Goal: Obtain resource: Download file/media

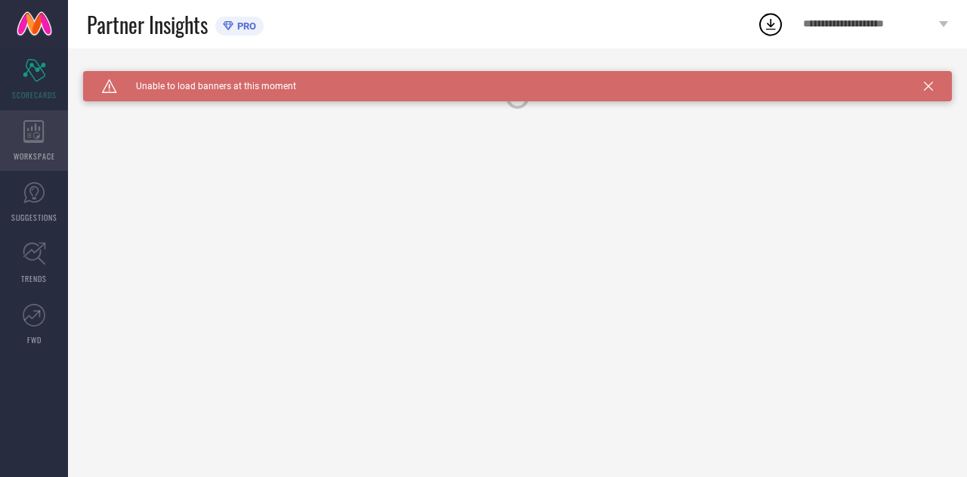
click at [60, 141] on div "WORKSPACE" at bounding box center [34, 140] width 68 height 60
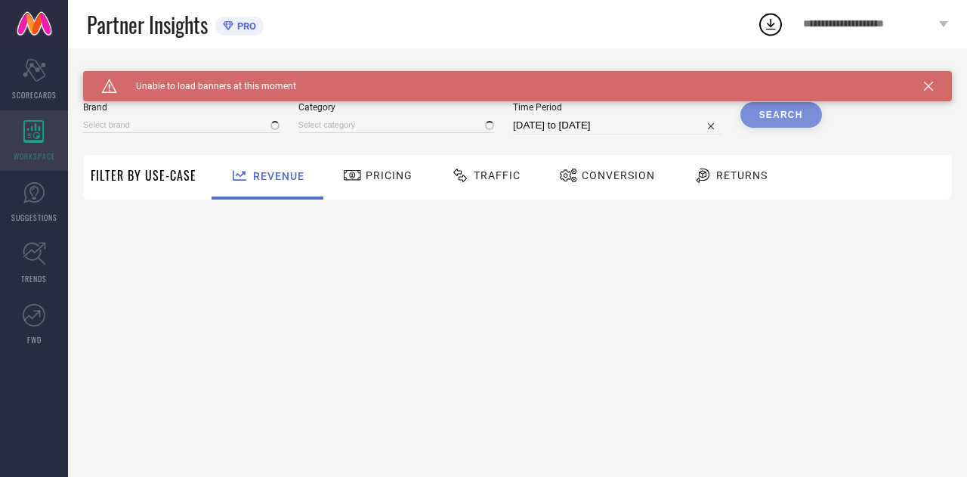
type input "THE SOULED STORE"
type input "All"
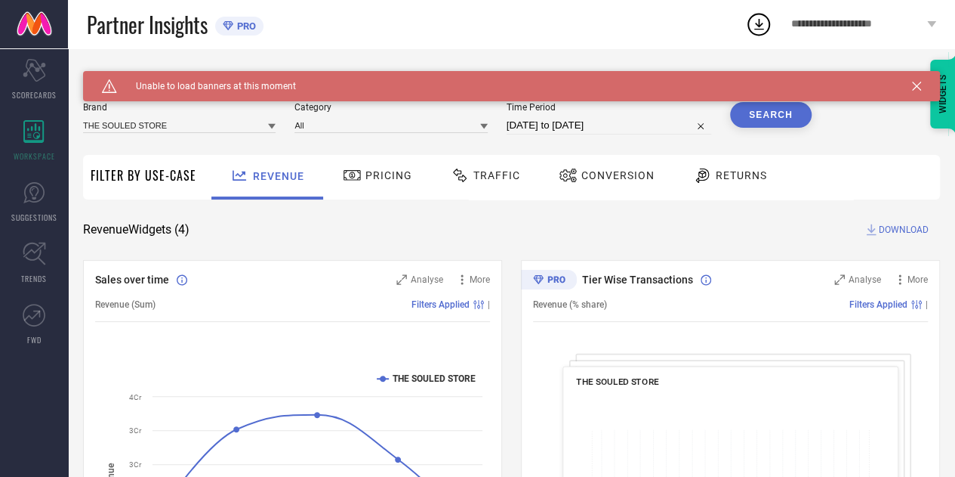
click at [921, 89] on icon at bounding box center [916, 86] width 9 height 9
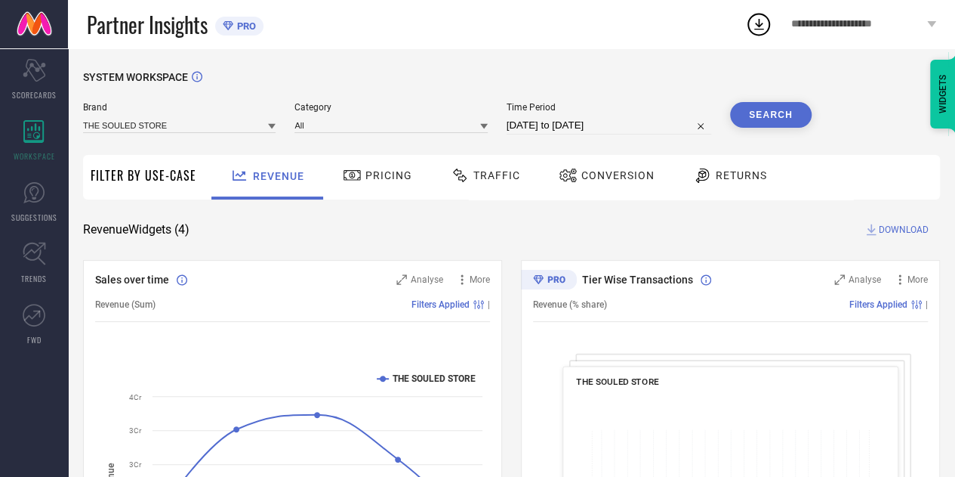
select select "8"
select select "2025"
select select "9"
select select "2025"
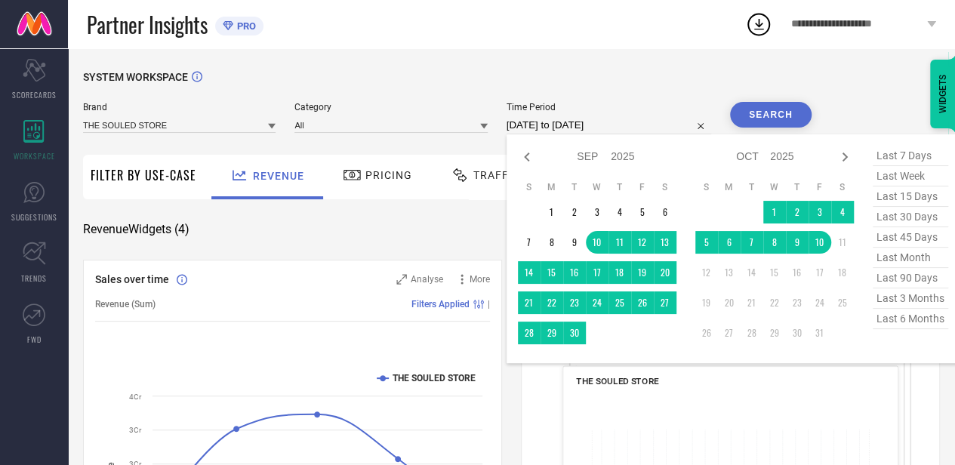
click at [631, 132] on input "10-09-2025 to 10-10-2025" at bounding box center [609, 125] width 205 height 18
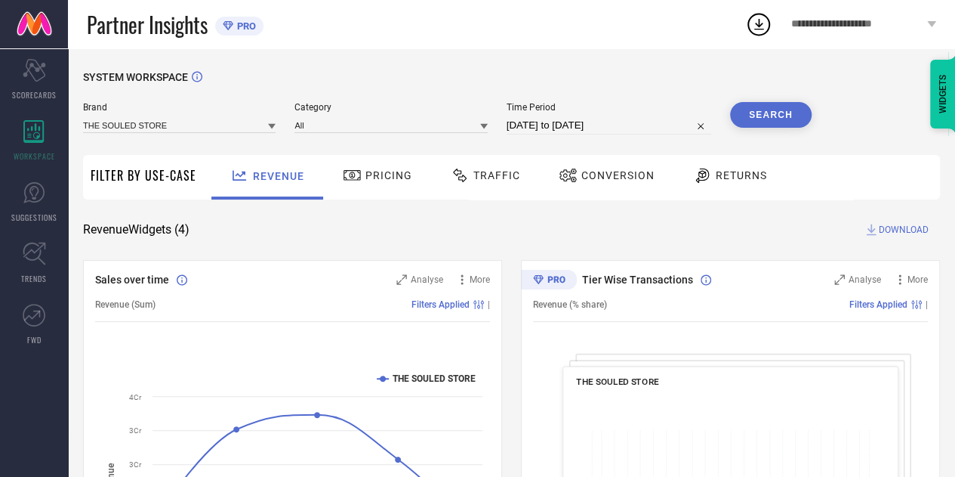
click at [770, 103] on button "Search" at bounding box center [771, 115] width 82 height 26
click at [478, 179] on span "Traffic" at bounding box center [497, 175] width 47 height 12
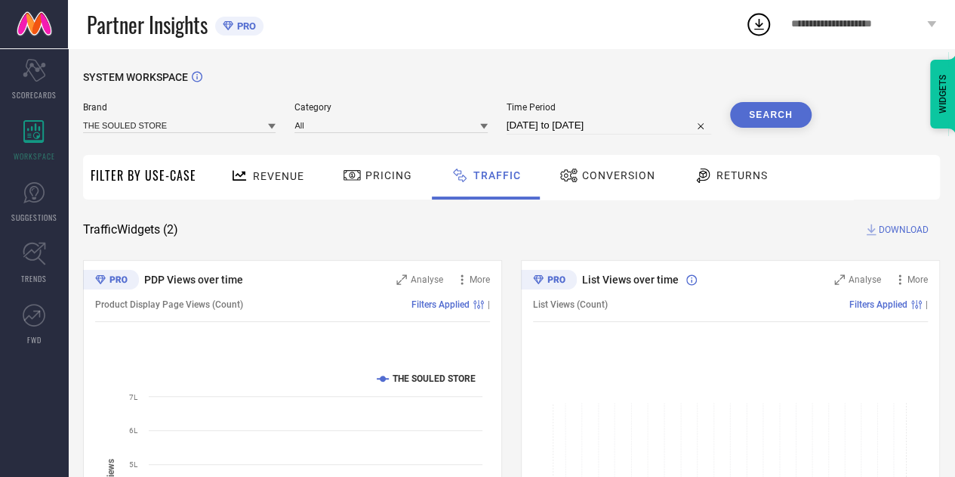
click at [775, 117] on button "Search" at bounding box center [771, 115] width 82 height 26
click at [899, 229] on span "DOWNLOAD" at bounding box center [904, 229] width 50 height 15
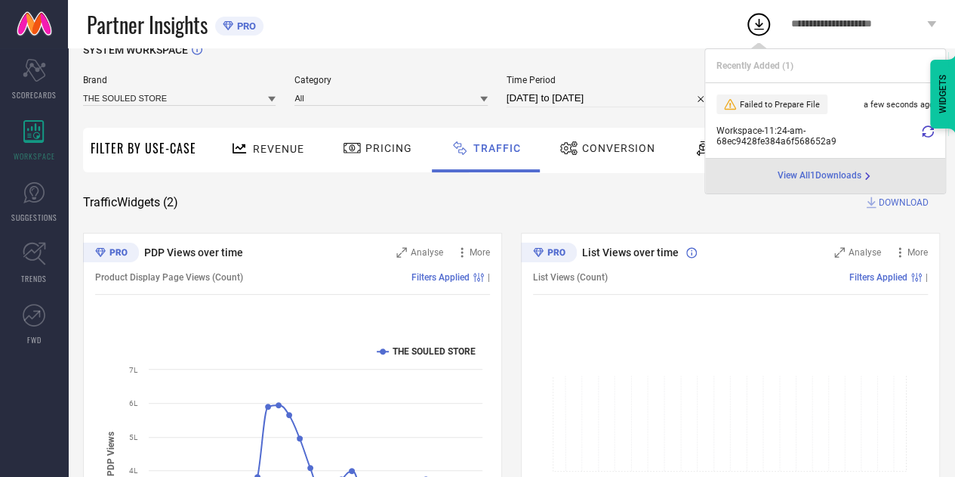
scroll to position [19, 0]
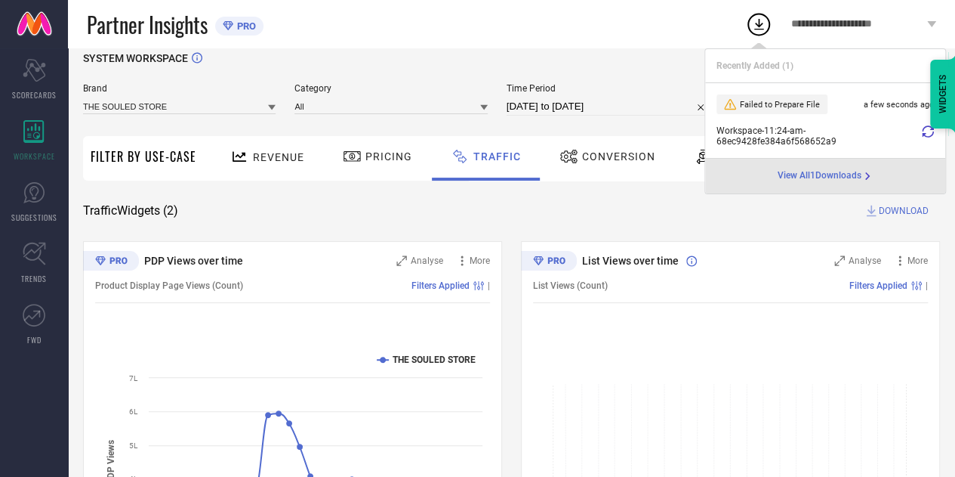
click at [929, 129] on icon at bounding box center [928, 131] width 12 height 12
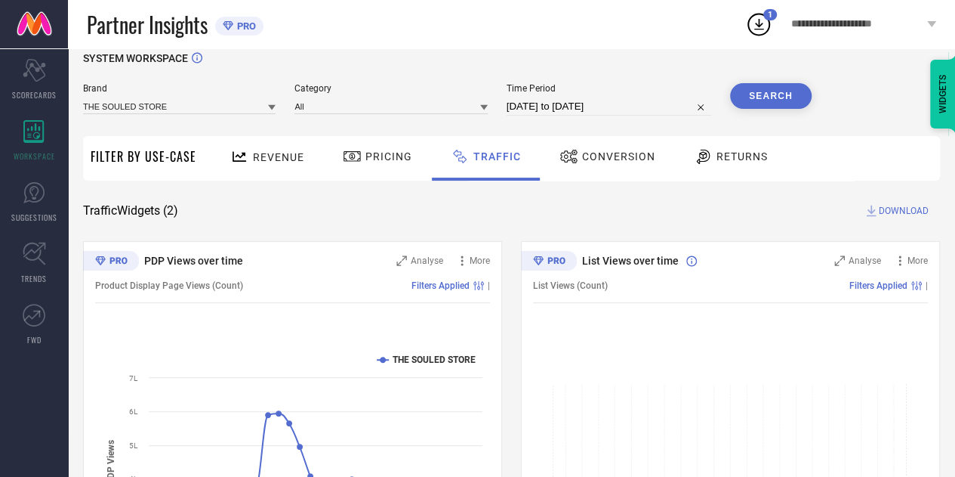
scroll to position [0, 0]
